Goal: Transaction & Acquisition: Purchase product/service

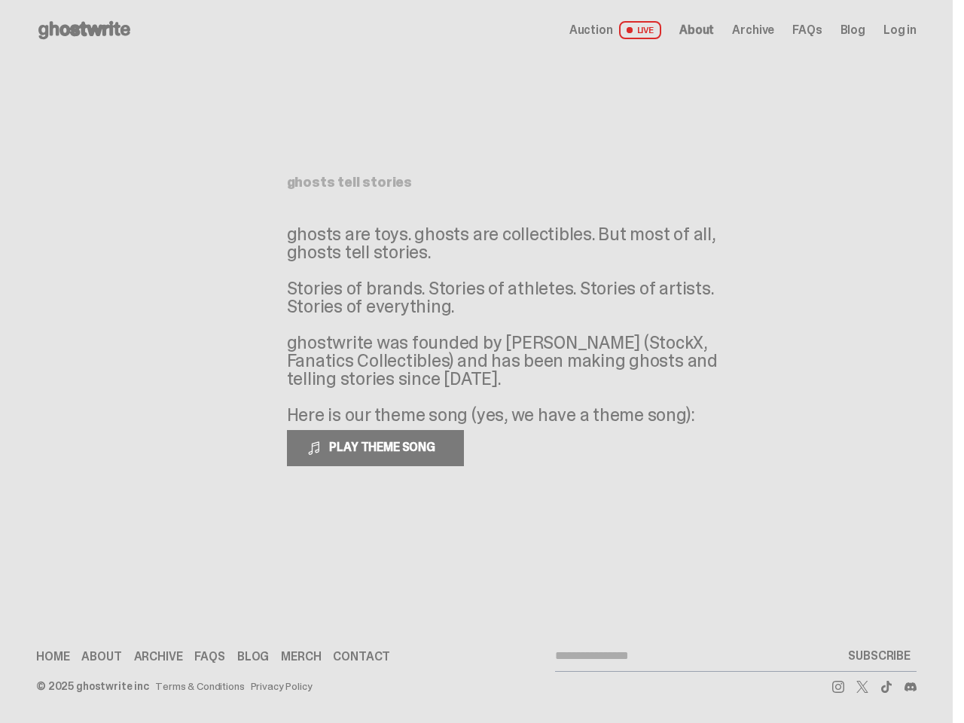
click at [475, 362] on p "ghosts are toys. ghosts are collectibles. But most of all, ghosts tell stories.…" at bounding box center [513, 324] width 452 height 199
